Goal: Information Seeking & Learning: Learn about a topic

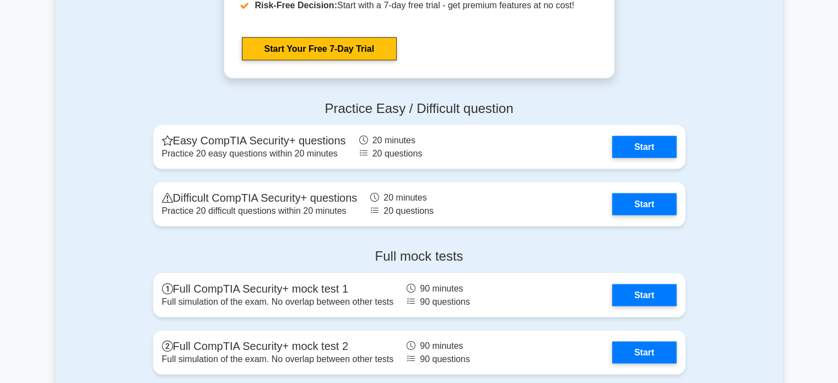
scroll to position [2150, 0]
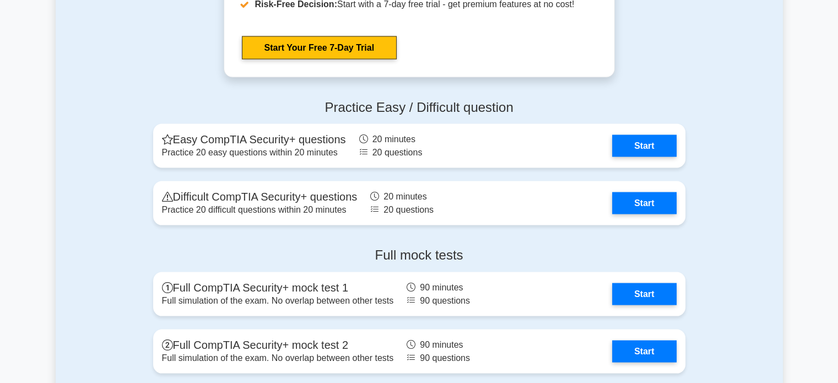
click at [612, 341] on link "Start" at bounding box center [644, 352] width 64 height 22
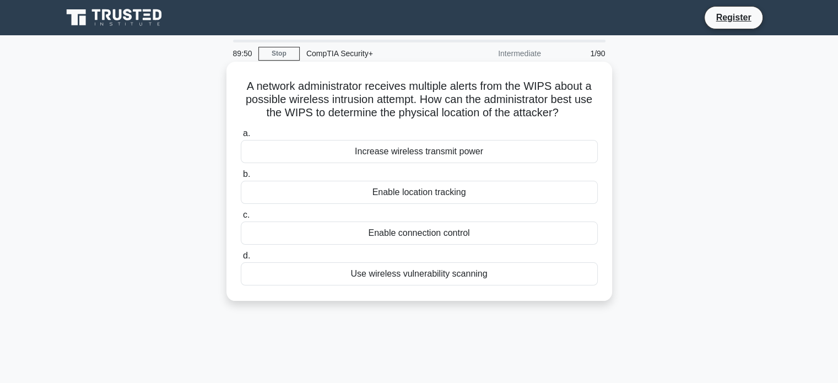
click at [311, 117] on h5 "A network administrator receives multiple alerts from the WIPS about a possible…" at bounding box center [419, 99] width 359 height 41
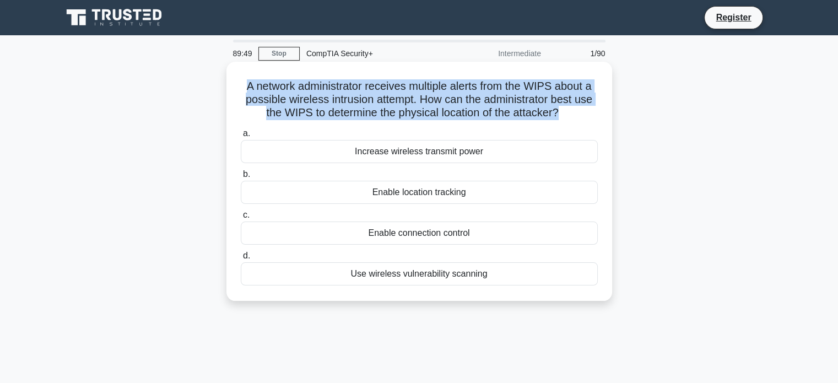
click at [311, 117] on h5 "A network administrator receives multiple alerts from the WIPS about a possible…" at bounding box center [419, 99] width 359 height 41
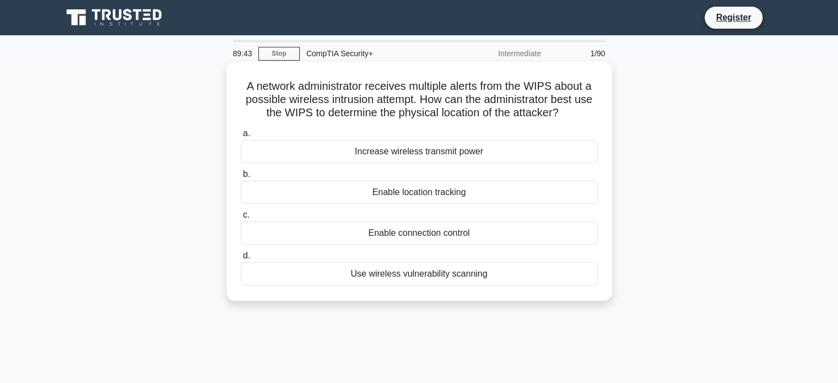
click at [416, 190] on div "Enable location tracking" at bounding box center [419, 192] width 357 height 23
click at [241, 178] on input "b. Enable location tracking" at bounding box center [241, 174] width 0 height 7
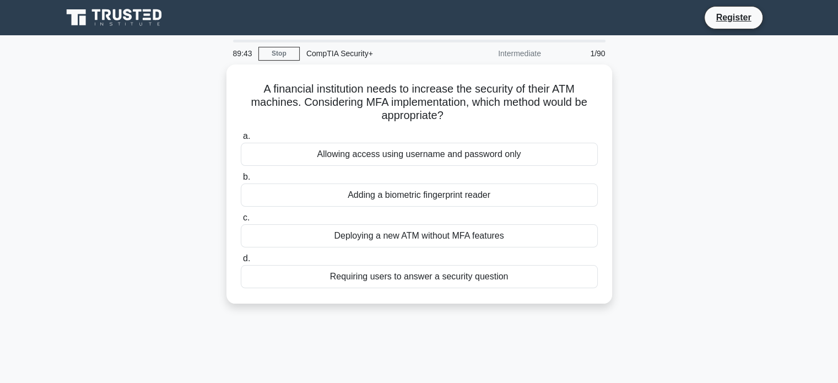
click at [416, 190] on div "Adding a biometric fingerprint reader" at bounding box center [419, 195] width 357 height 23
click at [241, 181] on input "b. Adding a biometric fingerprint reader" at bounding box center [241, 177] width 0 height 7
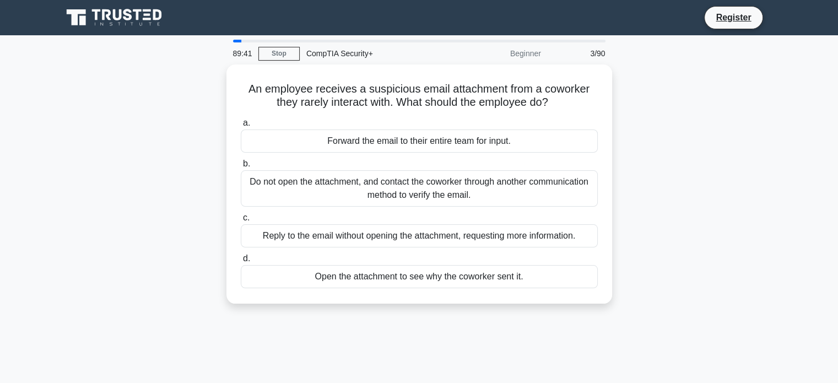
click at [622, 165] on div "An employee receives a suspicious email attachment from a coworker they rarely …" at bounding box center [420, 190] width 728 height 252
